Goal: Task Accomplishment & Management: Manage account settings

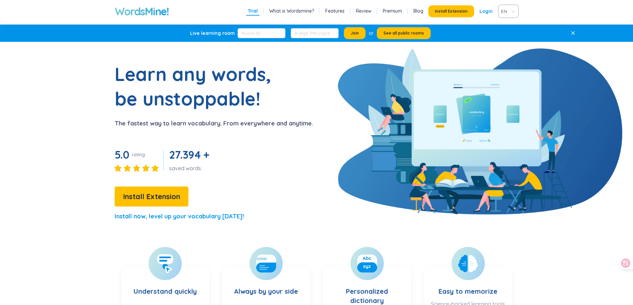
click at [398, 9] on link "Premium" at bounding box center [392, 11] width 19 height 7
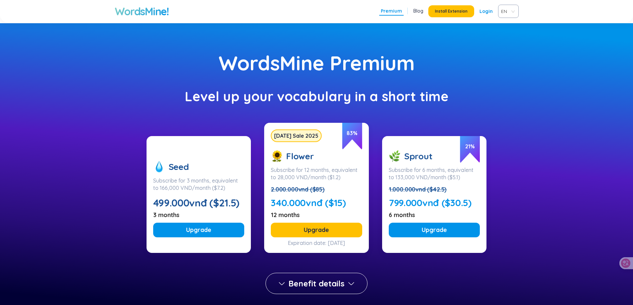
click at [131, 8] on h1 "WordsMine!" at bounding box center [142, 11] width 54 height 13
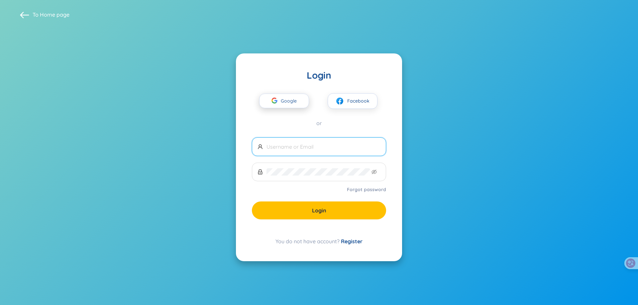
click at [291, 100] on span "Google" at bounding box center [290, 101] width 19 height 14
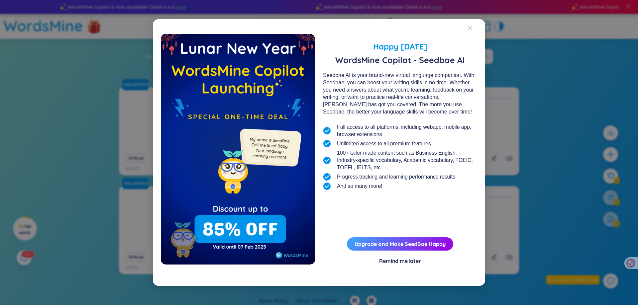
click at [472, 28] on icon "Close" at bounding box center [469, 28] width 5 height 5
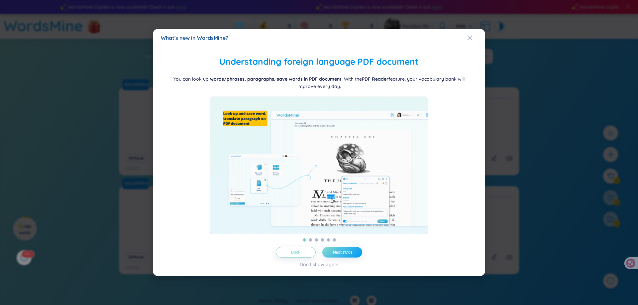
click at [352, 257] on button "Next (1/6)" at bounding box center [342, 252] width 40 height 11
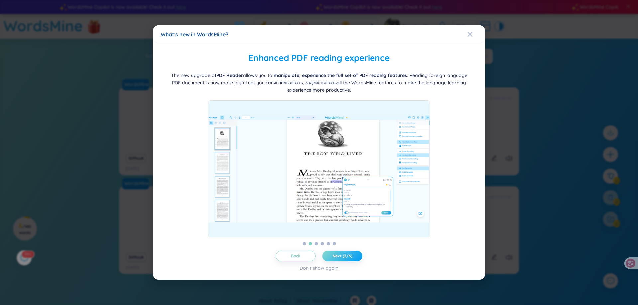
click at [350, 256] on span "Next (2/6)" at bounding box center [343, 256] width 20 height 5
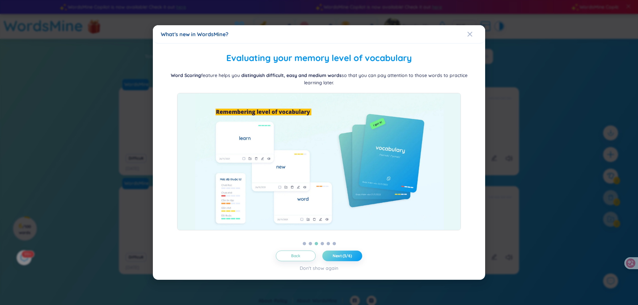
click at [350, 256] on span "Next (3/6)" at bounding box center [342, 256] width 19 height 5
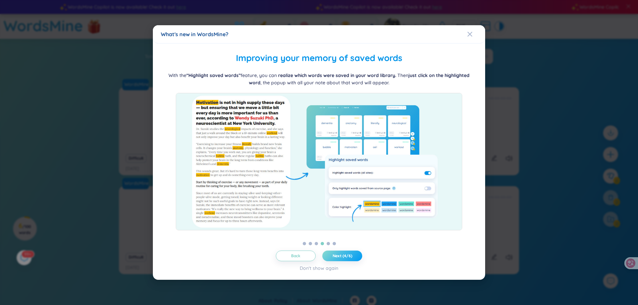
click at [350, 256] on span "Next (4/6)" at bounding box center [343, 256] width 20 height 5
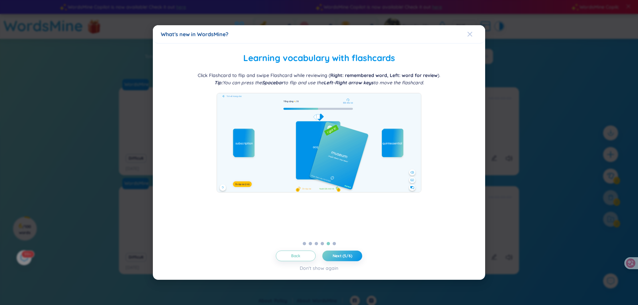
click at [471, 34] on icon "Close" at bounding box center [470, 34] width 5 height 5
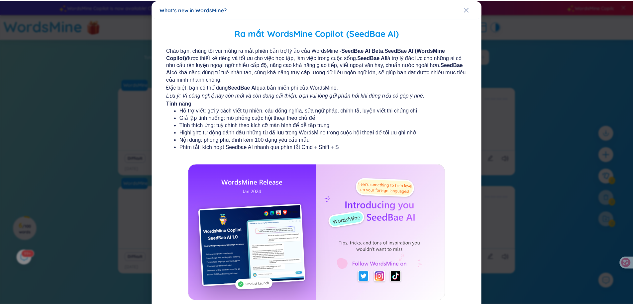
scroll to position [39, 0]
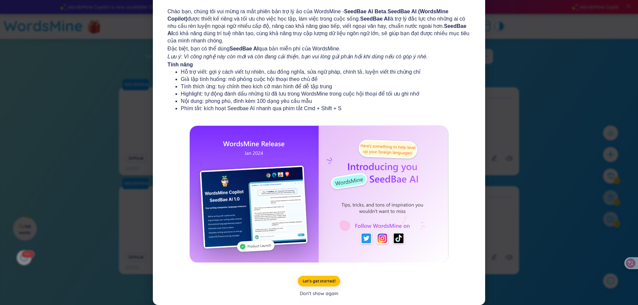
click at [322, 295] on div "Don't show again" at bounding box center [319, 293] width 39 height 7
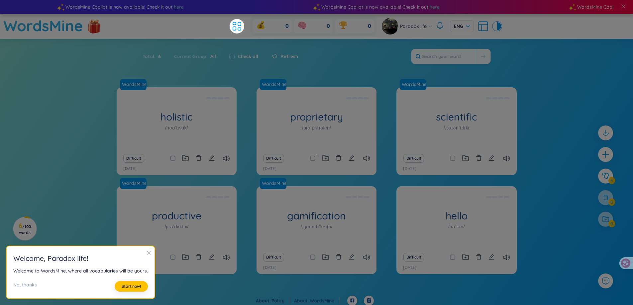
click at [546, 59] on section "Sort Alphabet Ascending Alphabet Descending Time-based Ascending Time-based Des…" at bounding box center [316, 167] width 633 height 257
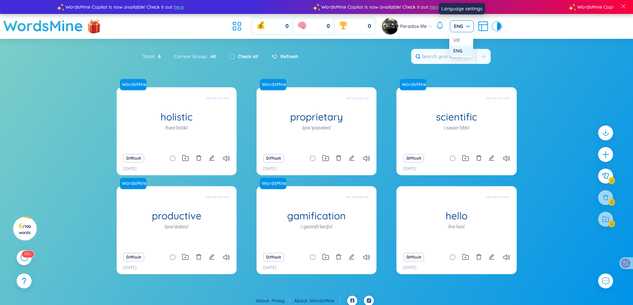
click at [465, 26] on span "ENG" at bounding box center [462, 26] width 16 height 7
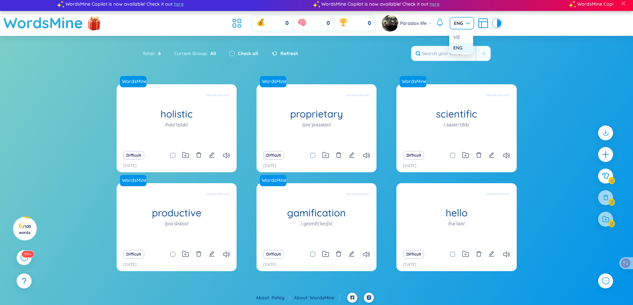
scroll to position [4, 0]
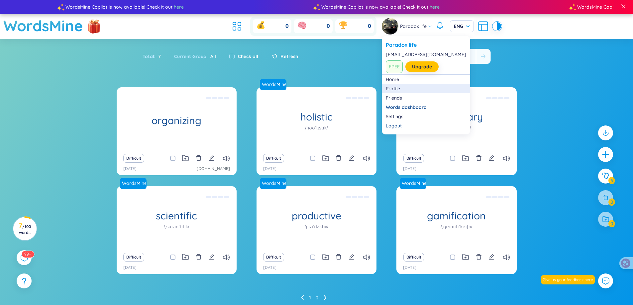
click at [396, 87] on link "Profile" at bounding box center [426, 88] width 80 height 7
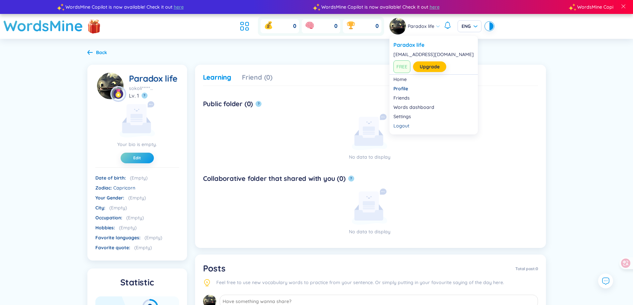
click at [427, 26] on span "Paradox life" at bounding box center [421, 26] width 27 height 7
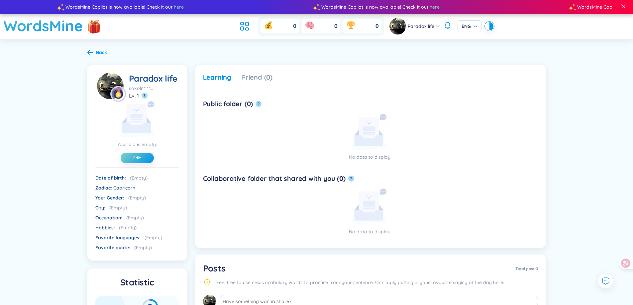
click at [432, 25] on span "Paradox life" at bounding box center [421, 26] width 27 height 7
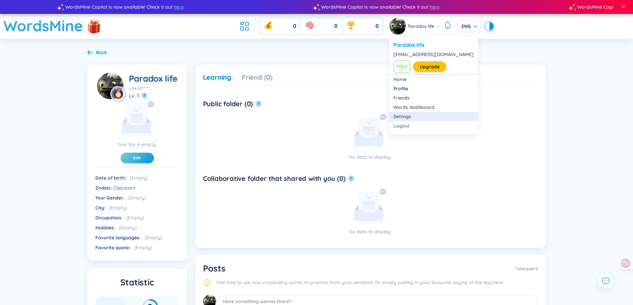
click at [417, 117] on link "Settings" at bounding box center [433, 116] width 80 height 7
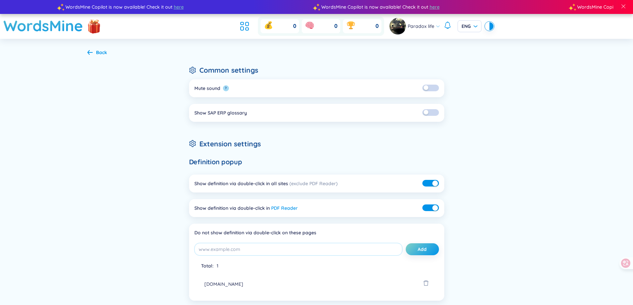
click at [223, 142] on h2 "Extension settings" at bounding box center [316, 144] width 255 height 11
click at [94, 56] on div "Back" at bounding box center [97, 52] width 20 height 7
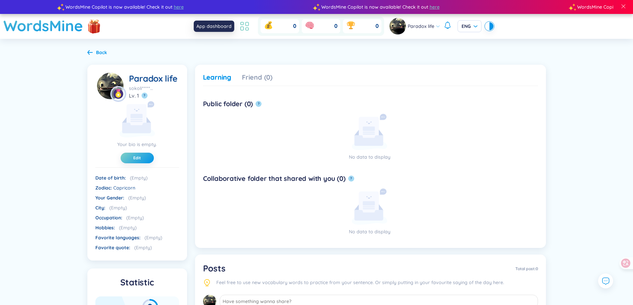
click at [246, 25] on icon at bounding box center [247, 24] width 3 height 4
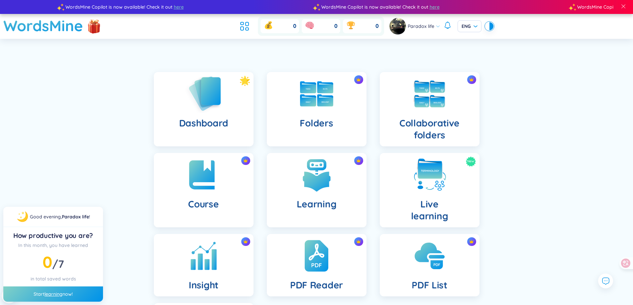
click at [199, 99] on img at bounding box center [203, 94] width 37 height 38
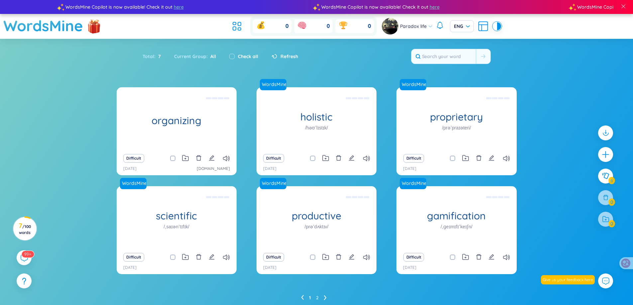
click at [171, 157] on span at bounding box center [172, 158] width 5 height 5
click at [173, 157] on input "checkbox" at bounding box center [175, 158] width 5 height 5
checkbox input "false"
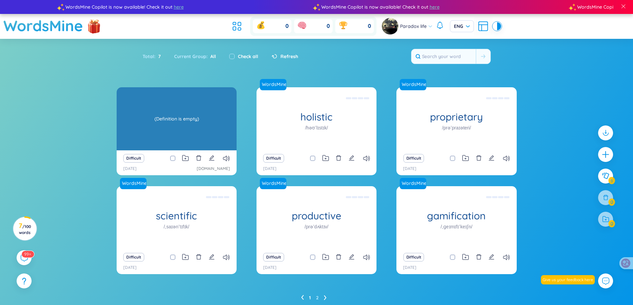
drag, startPoint x: 176, startPoint y: 126, endPoint x: 167, endPoint y: 120, distance: 11.1
click at [167, 120] on div "(Definition is empty)" at bounding box center [176, 119] width 113 height 60
click at [171, 120] on div "(Definition is empty)" at bounding box center [176, 119] width 113 height 60
click at [202, 120] on div "(Definition is empty)" at bounding box center [176, 119] width 113 height 60
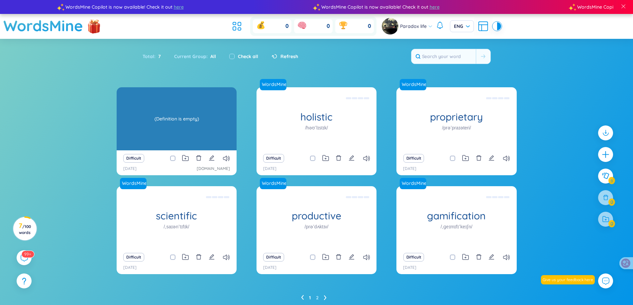
click at [195, 118] on div "(Definition is empty)" at bounding box center [176, 119] width 113 height 60
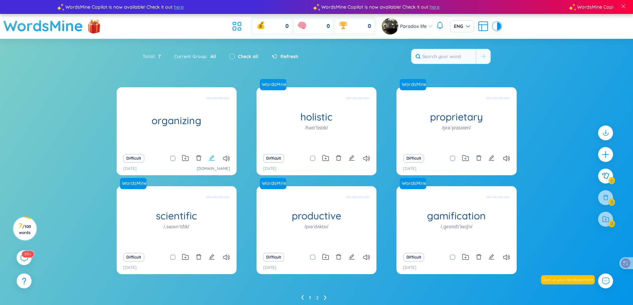
click at [212, 157] on icon "edit" at bounding box center [212, 158] width 6 height 6
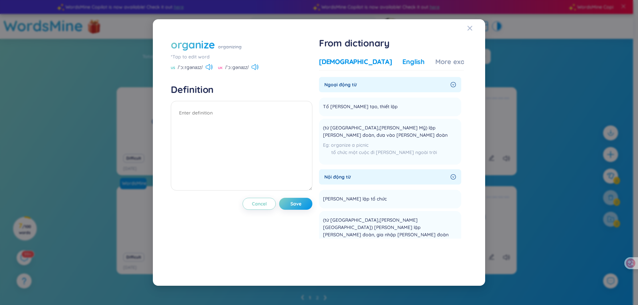
click at [402, 58] on div "English" at bounding box center [413, 61] width 22 height 9
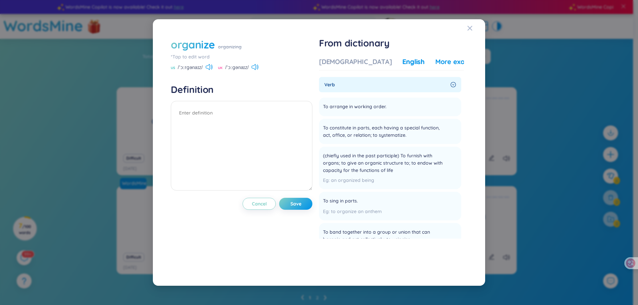
click at [435, 62] on div "More examples" at bounding box center [459, 61] width 48 height 9
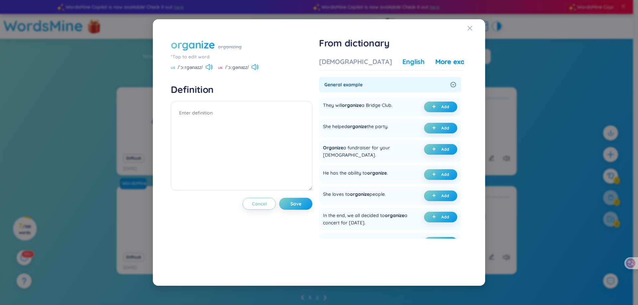
click at [402, 62] on div "English" at bounding box center [413, 61] width 22 height 9
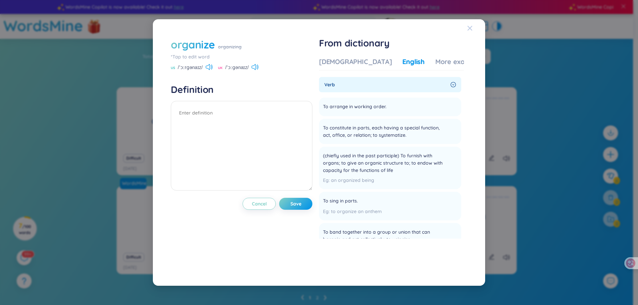
click at [469, 26] on icon "Close" at bounding box center [469, 28] width 5 height 5
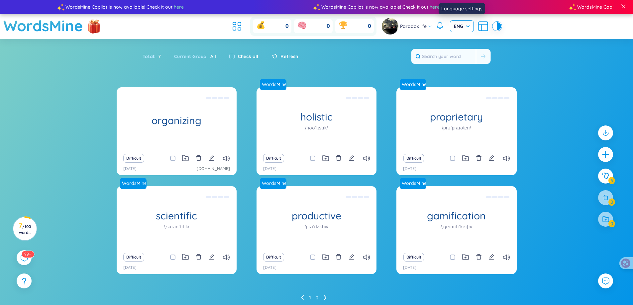
click at [473, 25] on div "ENG" at bounding box center [462, 26] width 24 height 12
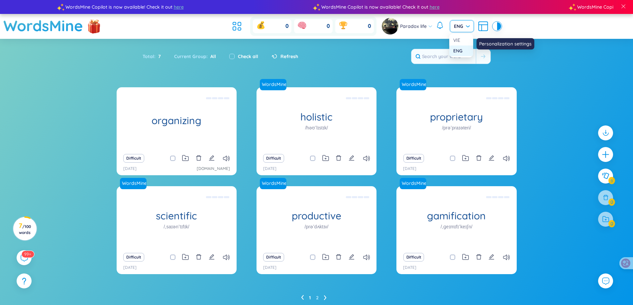
click at [483, 25] on icon at bounding box center [483, 25] width 9 height 0
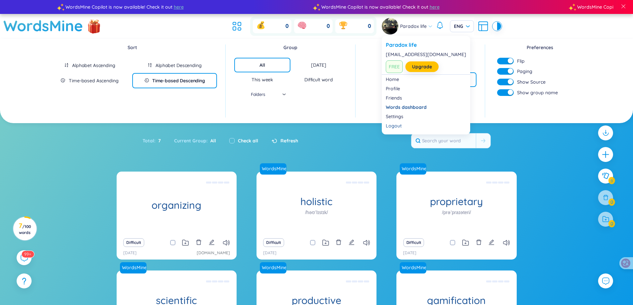
click at [412, 28] on span "Paradox life" at bounding box center [413, 26] width 27 height 7
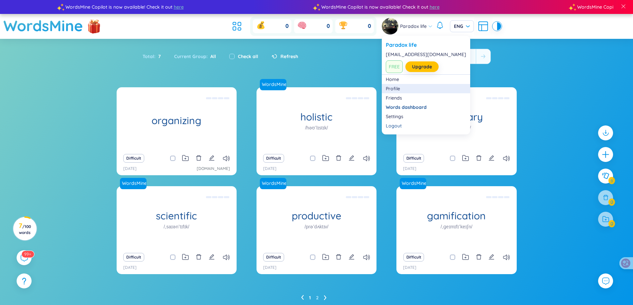
click at [396, 91] on link "Profile" at bounding box center [426, 88] width 80 height 7
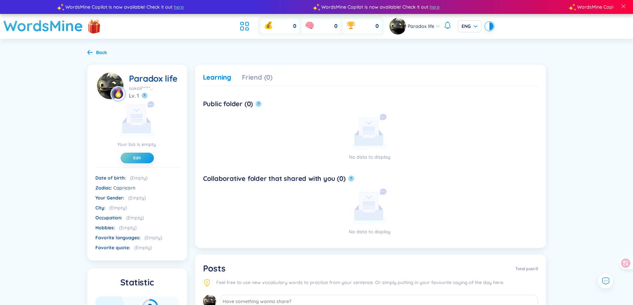
click at [429, 28] on span "Paradox life" at bounding box center [421, 26] width 27 height 7
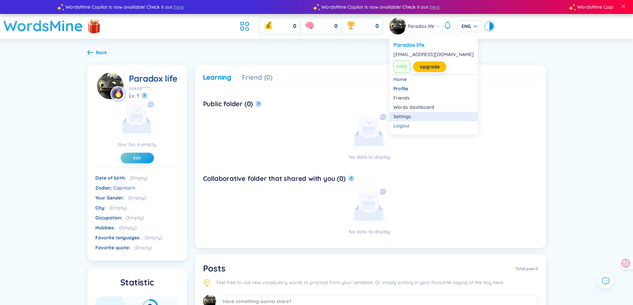
click at [406, 115] on link "Settings" at bounding box center [433, 116] width 80 height 7
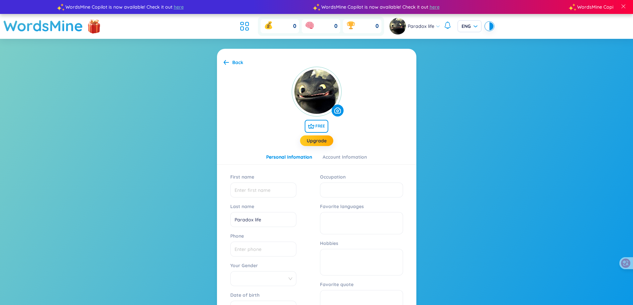
click at [433, 25] on span "Paradox life" at bounding box center [421, 26] width 27 height 7
click at [538, 131] on section "Back FREE Upgrade Personal Infomation Account Infomation First name Last name P…" at bounding box center [316, 219] width 633 height 361
click at [347, 159] on div "Account Infomation" at bounding box center [345, 157] width 44 height 7
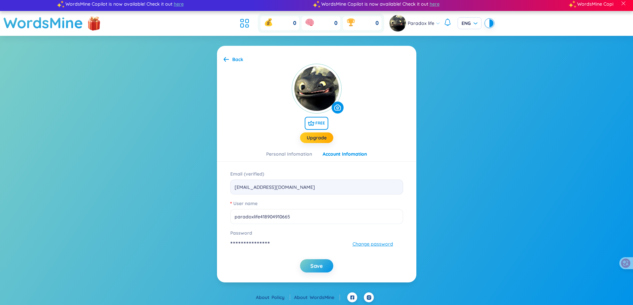
scroll to position [4, 0]
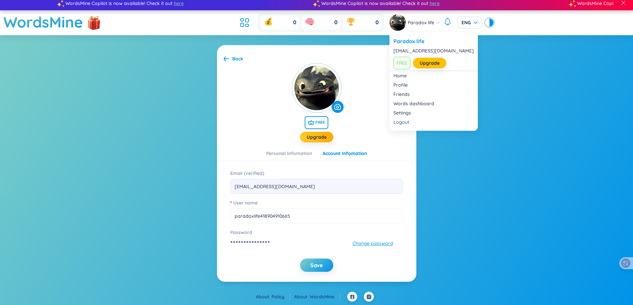
click at [431, 24] on span "Paradox life" at bounding box center [421, 22] width 27 height 7
click at [410, 122] on div "Logout" at bounding box center [433, 122] width 80 height 7
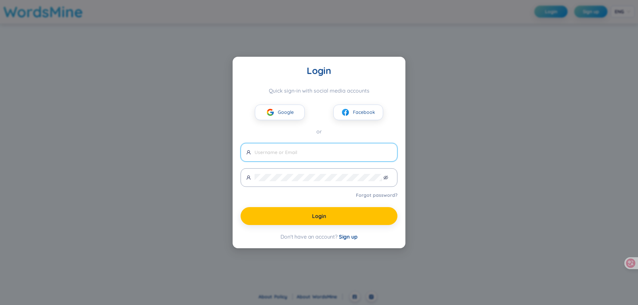
click at [488, 87] on div "Login Quick sign-in with social media accounts Google Facebook or Forgot passwo…" at bounding box center [319, 152] width 638 height 305
